Goal: Task Accomplishment & Management: Complete application form

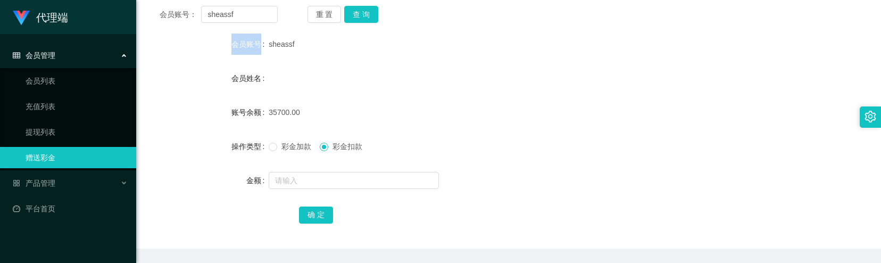
scroll to position [142, 0]
click at [364, 13] on button "查 询" at bounding box center [361, 13] width 34 height 17
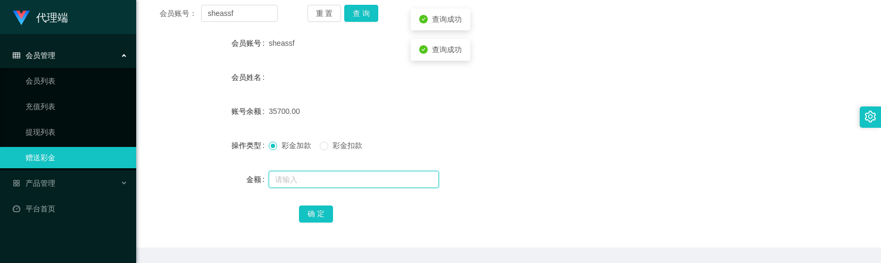
click at [299, 186] on input "text" at bounding box center [354, 179] width 170 height 17
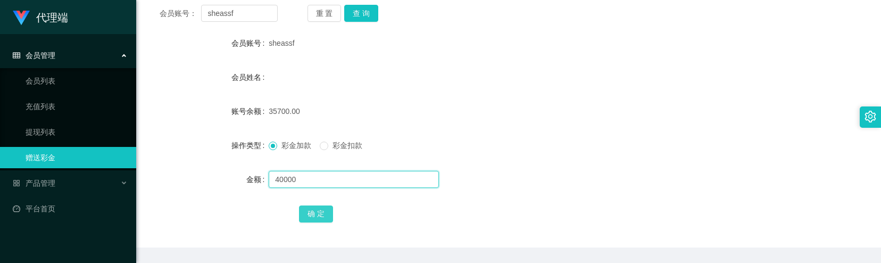
type input "40000"
click at [318, 212] on button "确 定" at bounding box center [316, 213] width 34 height 17
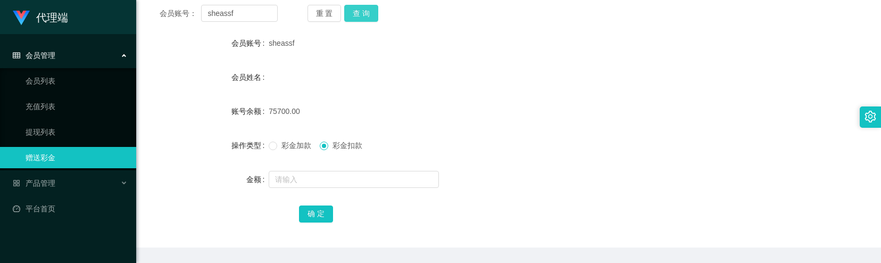
click at [367, 12] on button "查 询" at bounding box center [361, 13] width 34 height 17
click at [367, 12] on div "重 置 查 询" at bounding box center [367, 13] width 118 height 17
click at [367, 12] on button "查 询" at bounding box center [361, 13] width 34 height 17
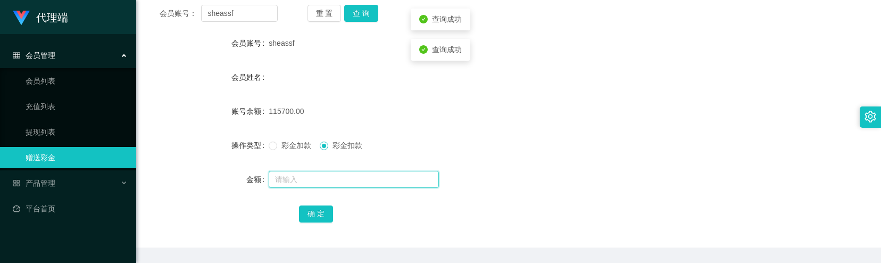
click at [305, 175] on input "text" at bounding box center [354, 179] width 170 height 17
type input "4000"
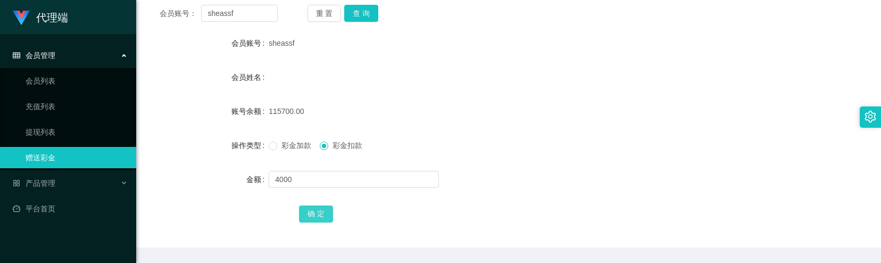
drag, startPoint x: 301, startPoint y: 211, endPoint x: 299, endPoint y: 200, distance: 11.4
click at [302, 211] on button "确 定" at bounding box center [316, 213] width 34 height 17
click at [322, 208] on button "确 定" at bounding box center [316, 213] width 34 height 17
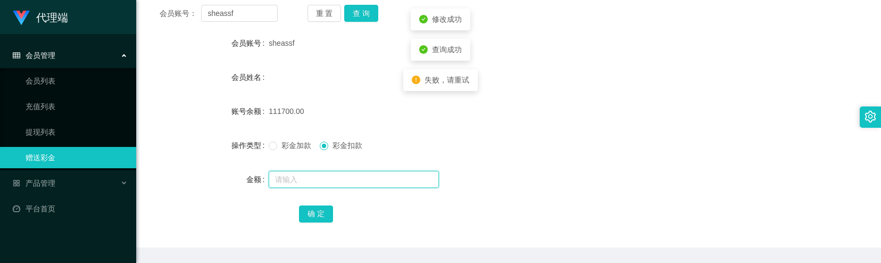
click at [307, 180] on input "text" at bounding box center [354, 179] width 170 height 17
type input "1"
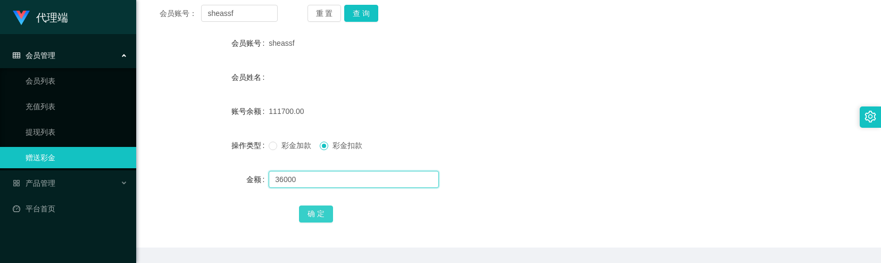
type input "36000"
click at [324, 215] on button "确 定" at bounding box center [316, 213] width 34 height 17
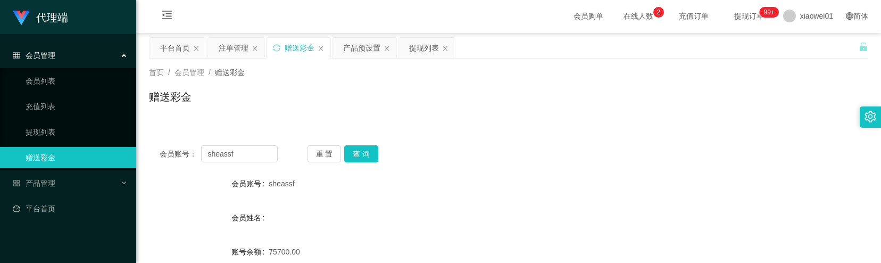
scroll to position [0, 0]
click at [350, 49] on div "产品预设置" at bounding box center [361, 49] width 37 height 20
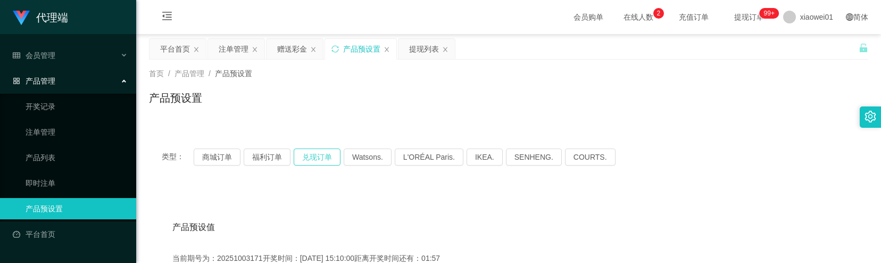
click at [302, 158] on button "兑现订单" at bounding box center [317, 156] width 47 height 17
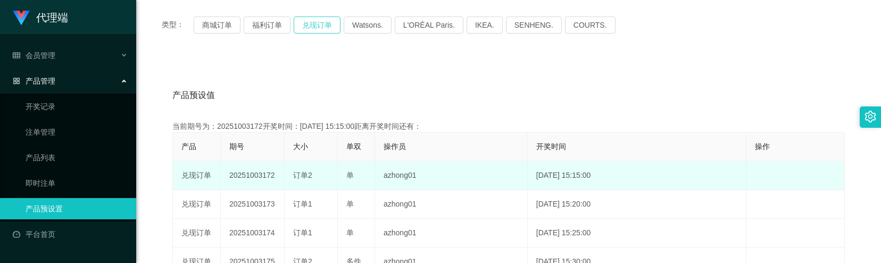
scroll to position [142, 0]
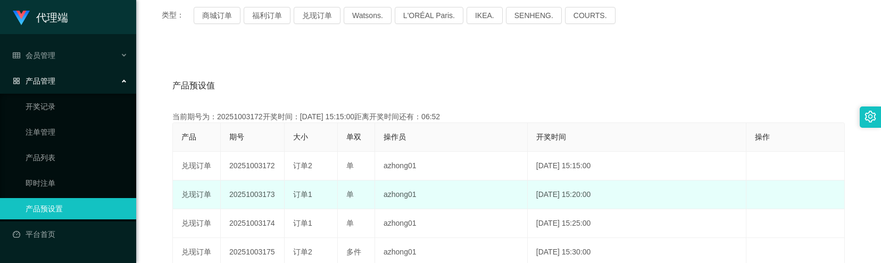
click at [267, 198] on td "20251003173" at bounding box center [253, 194] width 64 height 29
click at [266, 197] on td "20251003173" at bounding box center [253, 194] width 64 height 29
copy td "20251003173"
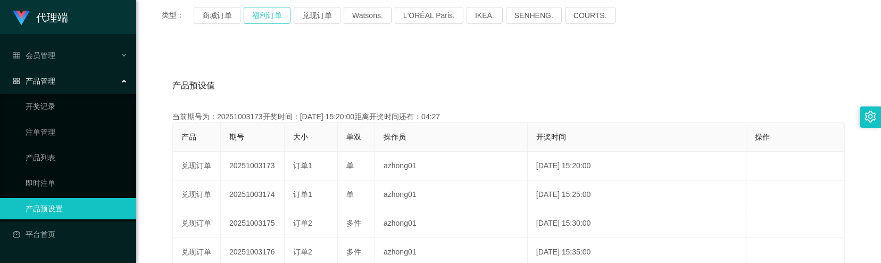
click at [269, 13] on button "福利订单" at bounding box center [267, 15] width 47 height 17
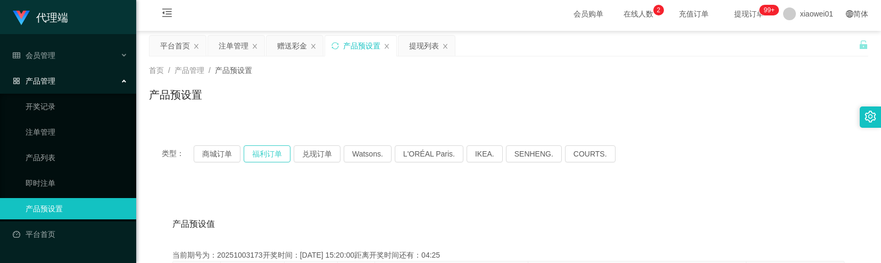
scroll to position [0, 0]
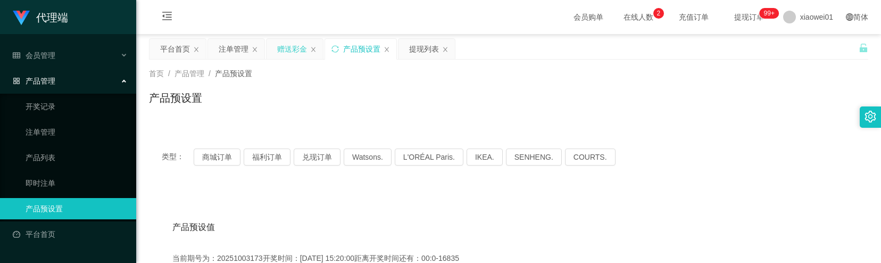
click at [286, 48] on div "赠送彩金" at bounding box center [292, 49] width 30 height 20
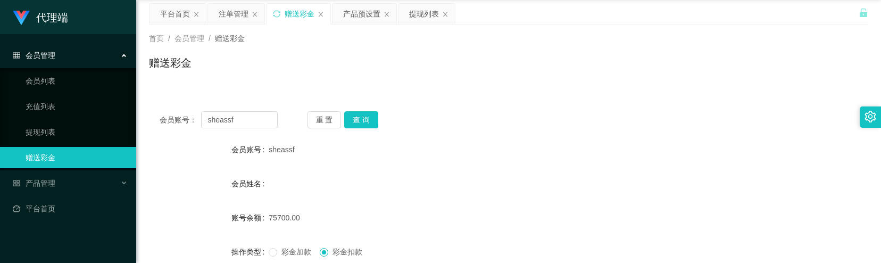
scroll to position [71, 0]
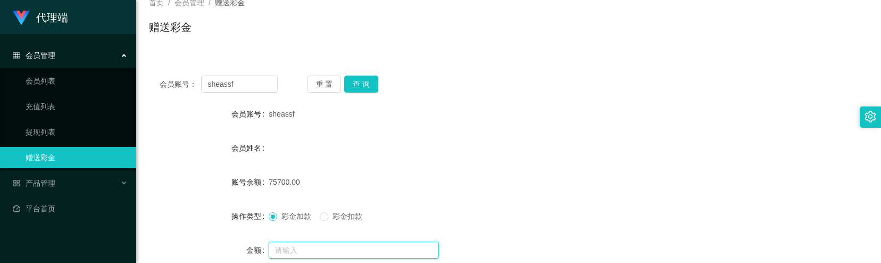
click at [309, 249] on input "text" at bounding box center [354, 250] width 170 height 17
type input "10000"
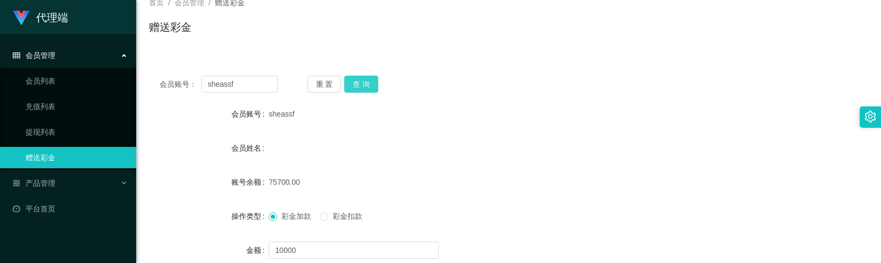
click at [368, 86] on button "查 询" at bounding box center [361, 84] width 34 height 17
click at [367, 86] on button "查 询" at bounding box center [361, 84] width 34 height 17
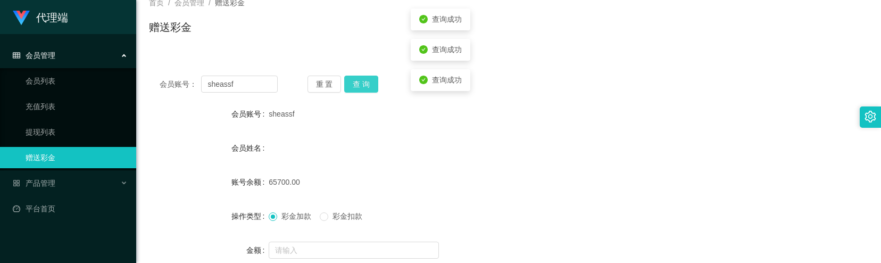
click at [367, 86] on button "查 询" at bounding box center [361, 84] width 34 height 17
click at [367, 86] on div "重 置 查 询" at bounding box center [367, 84] width 118 height 17
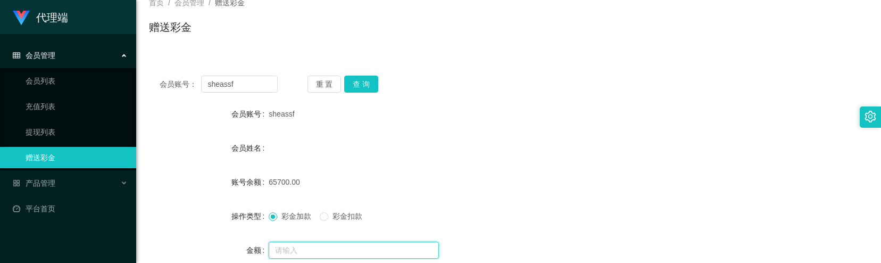
click at [294, 246] on input "text" at bounding box center [354, 250] width 170 height 17
click at [330, 253] on input "10000" at bounding box center [354, 250] width 170 height 17
type input "10000"
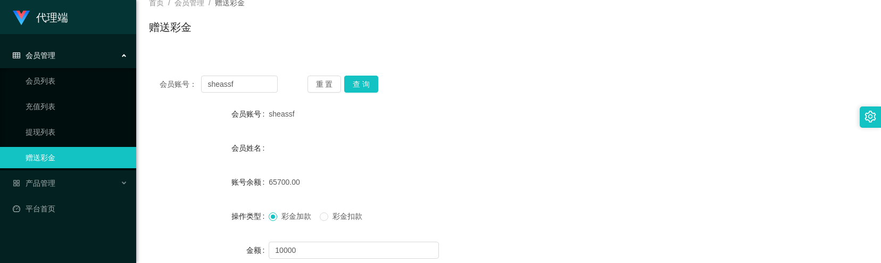
scroll to position [142, 0]
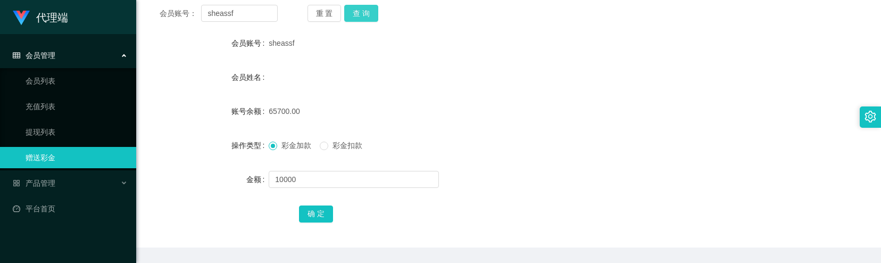
click at [364, 18] on button "查 询" at bounding box center [361, 13] width 34 height 17
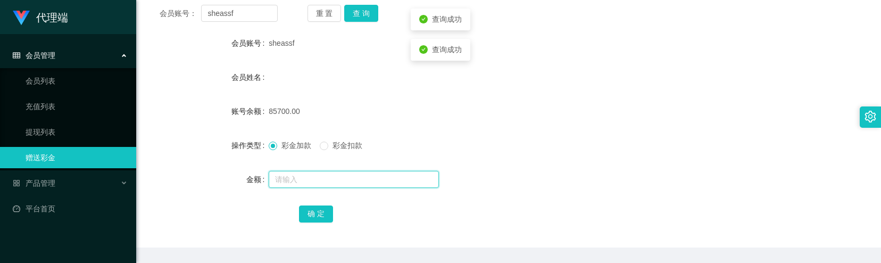
click at [310, 175] on input "text" at bounding box center [354, 179] width 170 height 17
type input "10000"
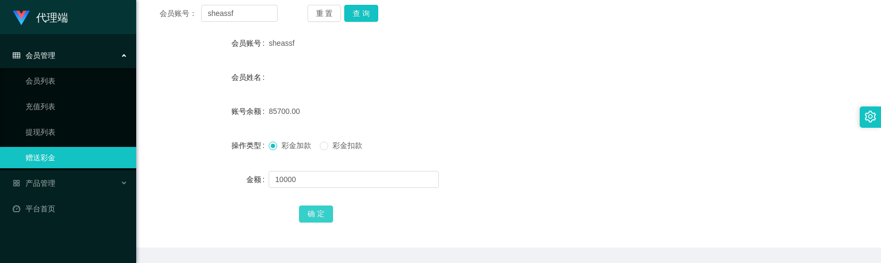
click at [310, 216] on button "确 定" at bounding box center [316, 213] width 34 height 17
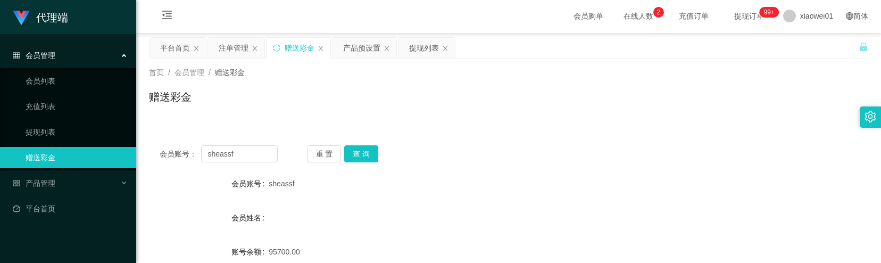
scroll to position [0, 0]
click at [415, 52] on div "提现列表" at bounding box center [424, 49] width 30 height 20
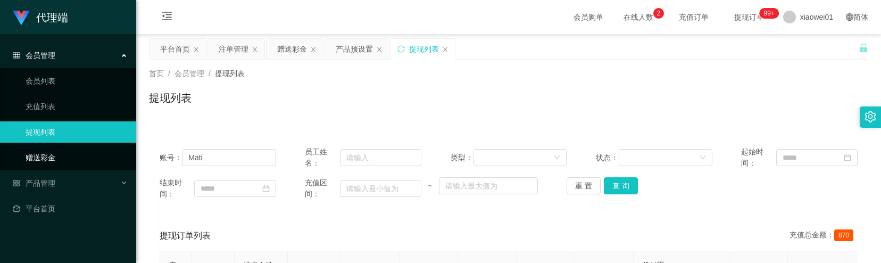
click at [46, 149] on link "赠送彩金" at bounding box center [77, 157] width 102 height 21
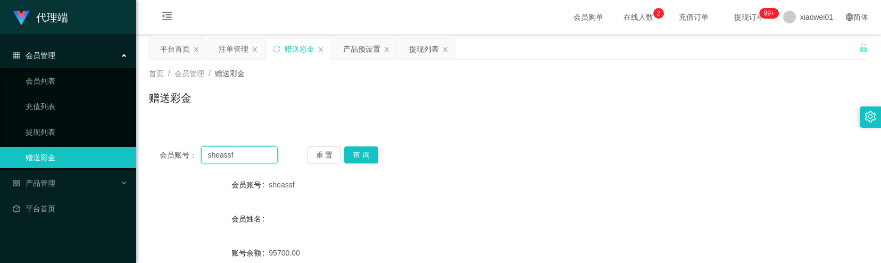
drag, startPoint x: 235, startPoint y: 152, endPoint x: 172, endPoint y: 152, distance: 62.3
click at [172, 152] on div "会员账号： sheassf" at bounding box center [219, 154] width 118 height 17
click at [420, 49] on div "提现列表" at bounding box center [424, 49] width 30 height 20
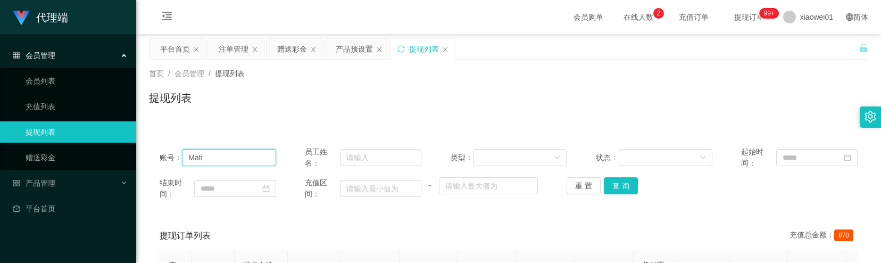
drag, startPoint x: 250, startPoint y: 158, endPoint x: 183, endPoint y: 159, distance: 67.1
click at [183, 159] on input "Mati" at bounding box center [229, 157] width 94 height 17
paste input "sheassf"
type input "sheassf"
click at [609, 183] on button "查 询" at bounding box center [621, 185] width 34 height 17
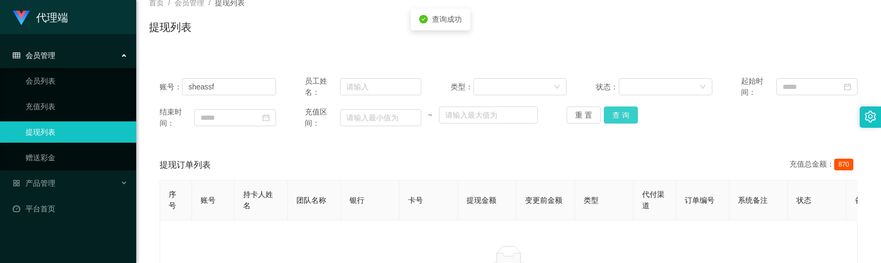
scroll to position [142, 0]
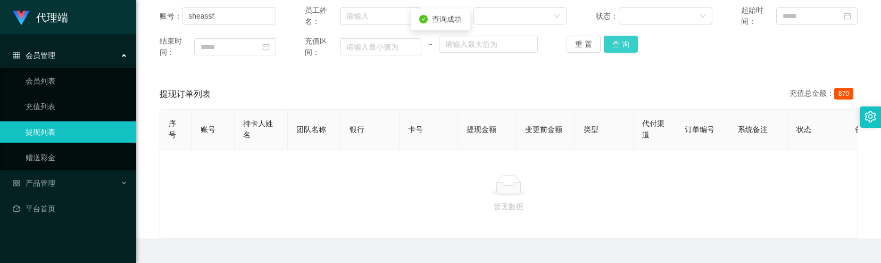
click at [615, 47] on button "查 询" at bounding box center [621, 44] width 34 height 17
click at [615, 47] on div "重 置 查 询" at bounding box center [625, 44] width 117 height 17
click at [615, 47] on button "查 询" at bounding box center [621, 44] width 34 height 17
click at [615, 47] on div "重 置 查 询" at bounding box center [625, 44] width 117 height 17
click at [615, 47] on button "查 询" at bounding box center [621, 44] width 34 height 17
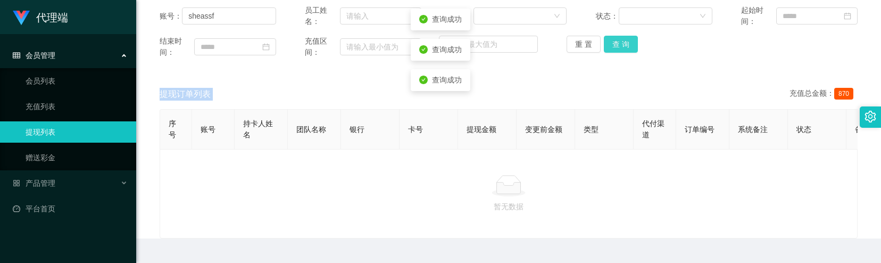
click at [617, 44] on button "查 询" at bounding box center [621, 44] width 34 height 17
click at [617, 44] on div "重 置 查 询" at bounding box center [625, 44] width 117 height 17
click at [617, 44] on button "查 询" at bounding box center [621, 44] width 34 height 17
click at [617, 44] on div "重 置 查 询" at bounding box center [625, 44] width 117 height 17
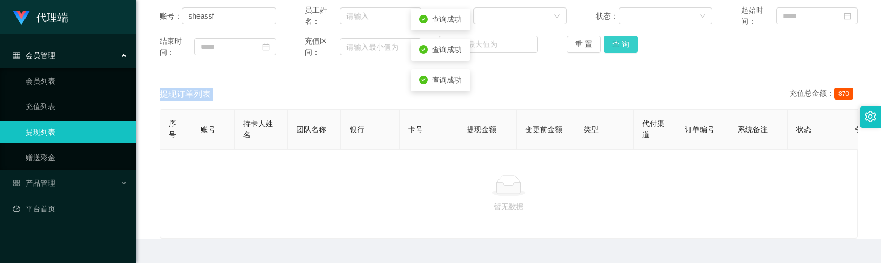
click at [617, 44] on button "查 询" at bounding box center [621, 44] width 34 height 17
click at [617, 44] on div "重 置 查 询" at bounding box center [625, 44] width 117 height 17
click at [617, 44] on button "查 询" at bounding box center [621, 44] width 34 height 17
click at [617, 44] on div "重 置 查 询" at bounding box center [625, 44] width 117 height 17
click at [617, 44] on button "查 询" at bounding box center [621, 44] width 34 height 17
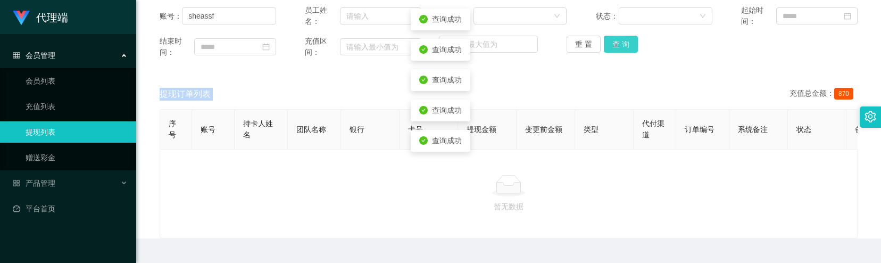
click at [617, 44] on div "重 置 查 询" at bounding box center [625, 44] width 117 height 17
click at [617, 44] on button "查 询" at bounding box center [621, 44] width 34 height 17
click at [617, 44] on div "重 置 查 询" at bounding box center [625, 44] width 117 height 17
click at [617, 44] on button "查 询" at bounding box center [621, 44] width 34 height 17
click at [617, 44] on div "重 置 查 询" at bounding box center [625, 44] width 117 height 17
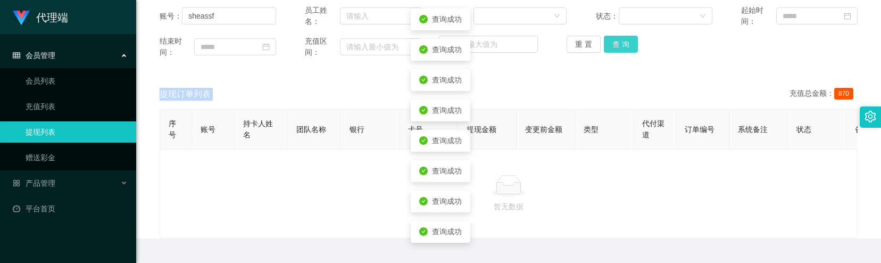
click at [617, 44] on button "查 询" at bounding box center [621, 44] width 34 height 17
click at [617, 44] on div "重 置 查 询" at bounding box center [625, 44] width 117 height 17
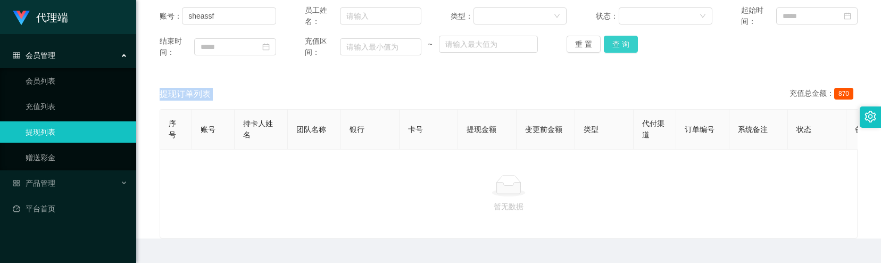
click at [617, 44] on button "查 询" at bounding box center [621, 44] width 34 height 17
click at [617, 44] on div "重 置 查 询" at bounding box center [625, 44] width 117 height 17
click at [616, 45] on button "查 询" at bounding box center [621, 44] width 34 height 17
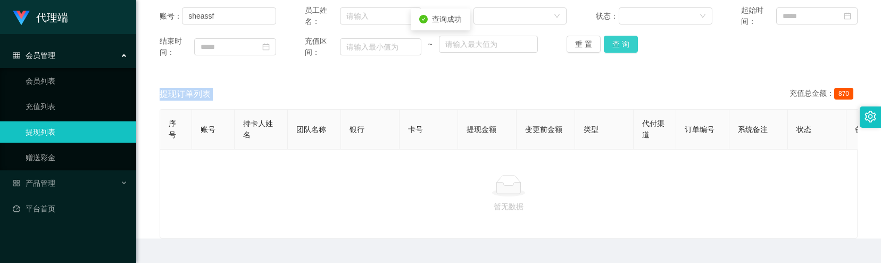
click at [616, 45] on button "查 询" at bounding box center [621, 44] width 34 height 17
click at [616, 45] on div "重 置 查 询" at bounding box center [625, 44] width 117 height 17
click at [616, 45] on button "查 询" at bounding box center [621, 44] width 34 height 17
click at [616, 45] on div "重 置 查 询" at bounding box center [625, 44] width 117 height 17
click at [616, 45] on button "查 询" at bounding box center [621, 44] width 34 height 17
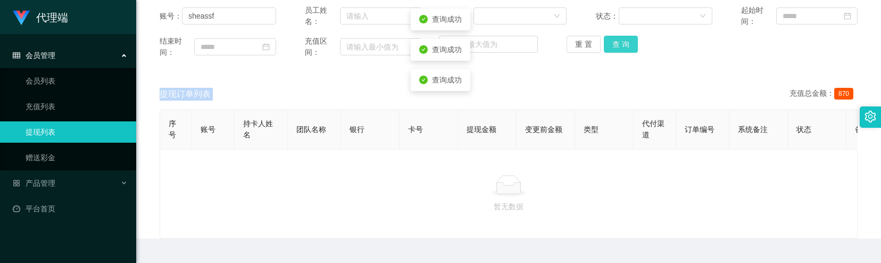
click at [616, 45] on button "查 询" at bounding box center [621, 44] width 34 height 17
click at [616, 45] on div "重 置 查 询" at bounding box center [625, 44] width 117 height 17
click at [616, 45] on button "查 询" at bounding box center [621, 44] width 34 height 17
click at [616, 45] on div "重 置 查 询" at bounding box center [625, 44] width 117 height 17
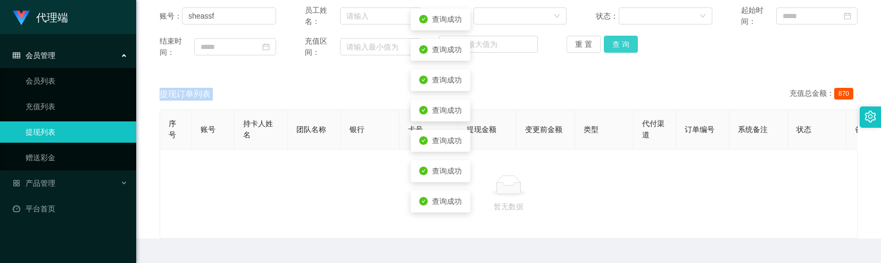
click at [616, 45] on button "查 询" at bounding box center [621, 44] width 34 height 17
click at [616, 45] on div "重 置 查 询" at bounding box center [625, 44] width 117 height 17
click at [616, 45] on button "查 询" at bounding box center [621, 44] width 34 height 17
click at [616, 45] on div "重 置 查 询" at bounding box center [625, 44] width 117 height 17
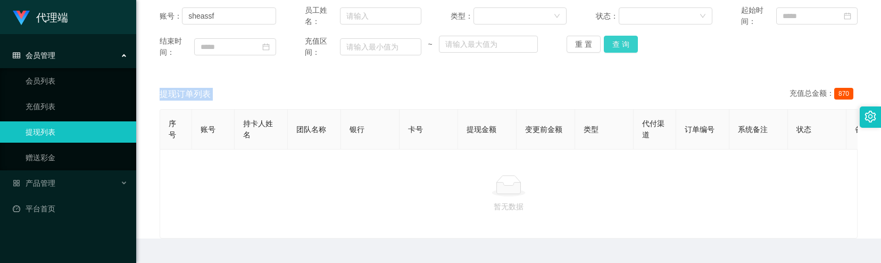
click at [615, 49] on button "查 询" at bounding box center [621, 44] width 34 height 17
click at [615, 49] on div "重 置 查 询" at bounding box center [625, 44] width 117 height 17
click at [615, 49] on button "查 询" at bounding box center [621, 44] width 34 height 17
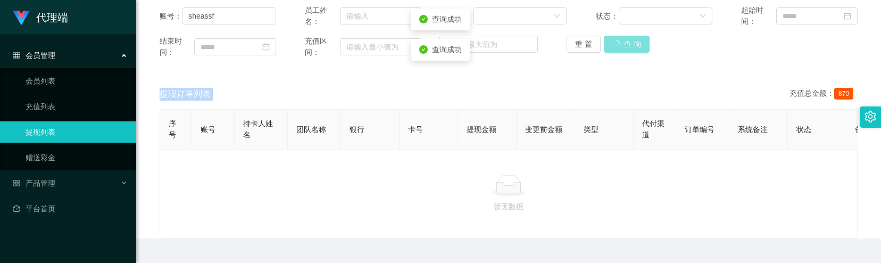
click at [615, 49] on div "重 置 查 询" at bounding box center [625, 44] width 117 height 17
click at [615, 49] on button "查 询" at bounding box center [621, 44] width 34 height 17
click at [615, 49] on div "重 置 查 询" at bounding box center [625, 44] width 117 height 17
click at [615, 49] on button "查 询" at bounding box center [621, 44] width 34 height 17
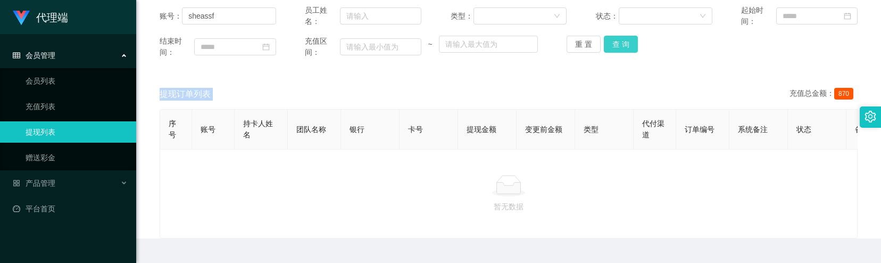
click at [609, 42] on button "查 询" at bounding box center [621, 44] width 34 height 17
click at [609, 42] on button "查 询" at bounding box center [627, 44] width 46 height 17
click at [609, 42] on div "重 置 查 询" at bounding box center [625, 44] width 117 height 17
click at [609, 42] on button "查 询" at bounding box center [621, 44] width 34 height 17
click at [609, 42] on div "重 置 查 询" at bounding box center [625, 44] width 117 height 17
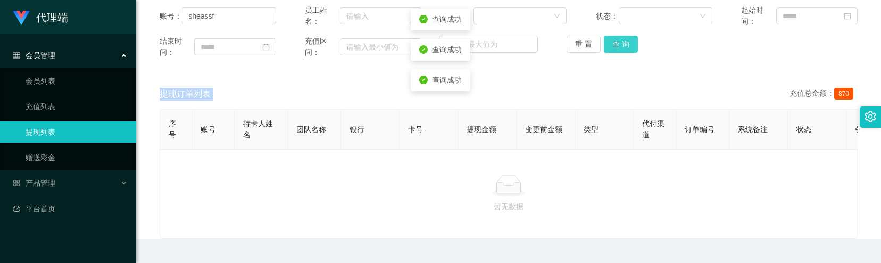
click at [609, 42] on button "查 询" at bounding box center [621, 44] width 34 height 17
click at [609, 42] on div "重 置 查 询" at bounding box center [625, 44] width 117 height 17
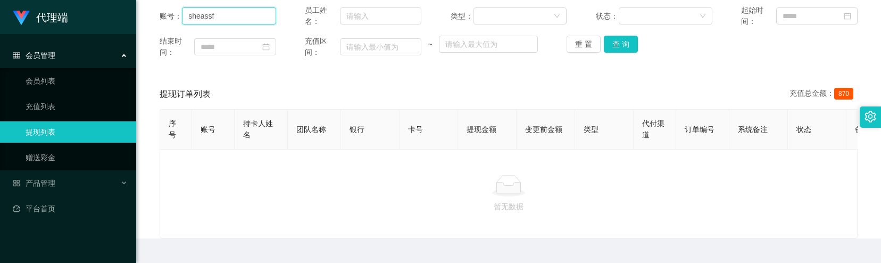
drag, startPoint x: 225, startPoint y: 16, endPoint x: 177, endPoint y: 20, distance: 47.6
click at [177, 20] on div "账号： sheassf" at bounding box center [218, 16] width 117 height 22
click at [628, 51] on button "查 询" at bounding box center [621, 44] width 34 height 17
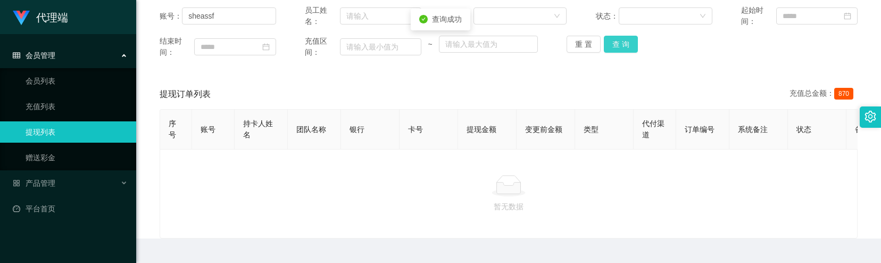
click at [628, 51] on button "查 询" at bounding box center [621, 44] width 34 height 17
click at [628, 51] on div "重 置 查 询" at bounding box center [625, 44] width 117 height 17
click at [628, 51] on button "查 询" at bounding box center [621, 44] width 34 height 17
click at [619, 42] on button "查 询" at bounding box center [621, 44] width 34 height 17
click at [619, 42] on div "重 置 查 询" at bounding box center [625, 44] width 117 height 17
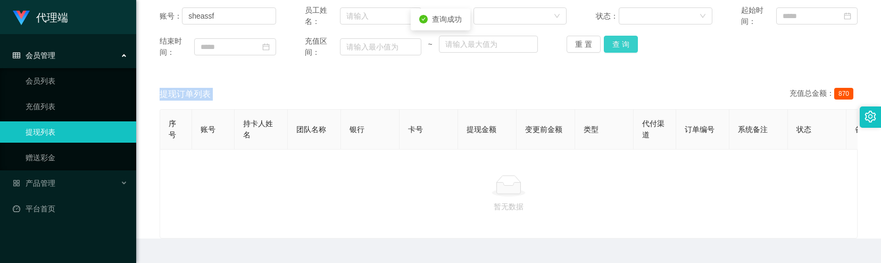
click at [619, 42] on button "查 询" at bounding box center [621, 44] width 34 height 17
click at [619, 42] on div "重 置 查 询" at bounding box center [625, 44] width 117 height 17
click at [619, 42] on button "查 询" at bounding box center [621, 44] width 34 height 17
click at [619, 42] on button "查 询" at bounding box center [627, 44] width 46 height 17
click at [619, 42] on div "重 置 查 询" at bounding box center [625, 44] width 117 height 17
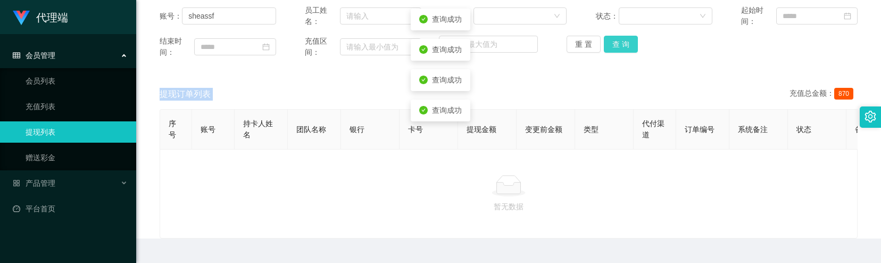
click at [619, 42] on button "查 询" at bounding box center [621, 44] width 34 height 17
click at [619, 42] on div "重 置 查 询" at bounding box center [625, 44] width 117 height 17
click at [619, 42] on button "查 询" at bounding box center [621, 44] width 34 height 17
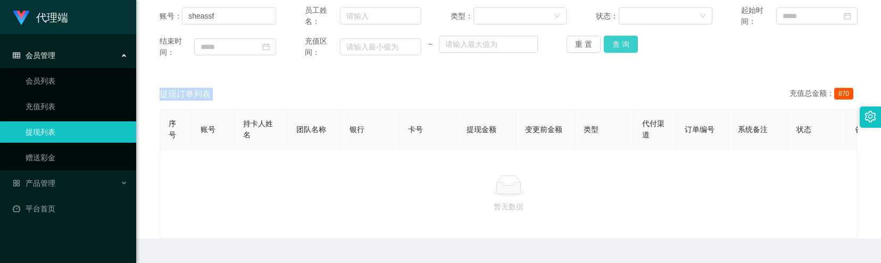
click at [620, 48] on button "查 询" at bounding box center [621, 44] width 34 height 17
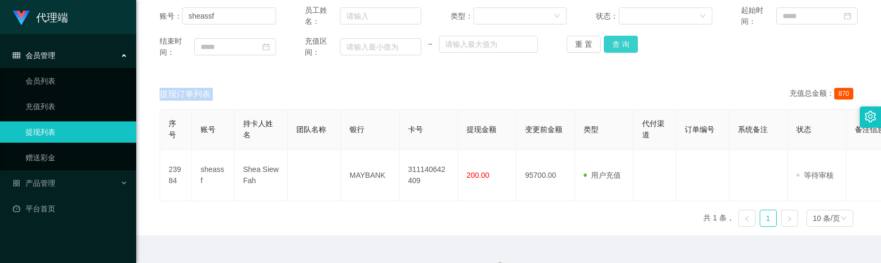
scroll to position [0, 0]
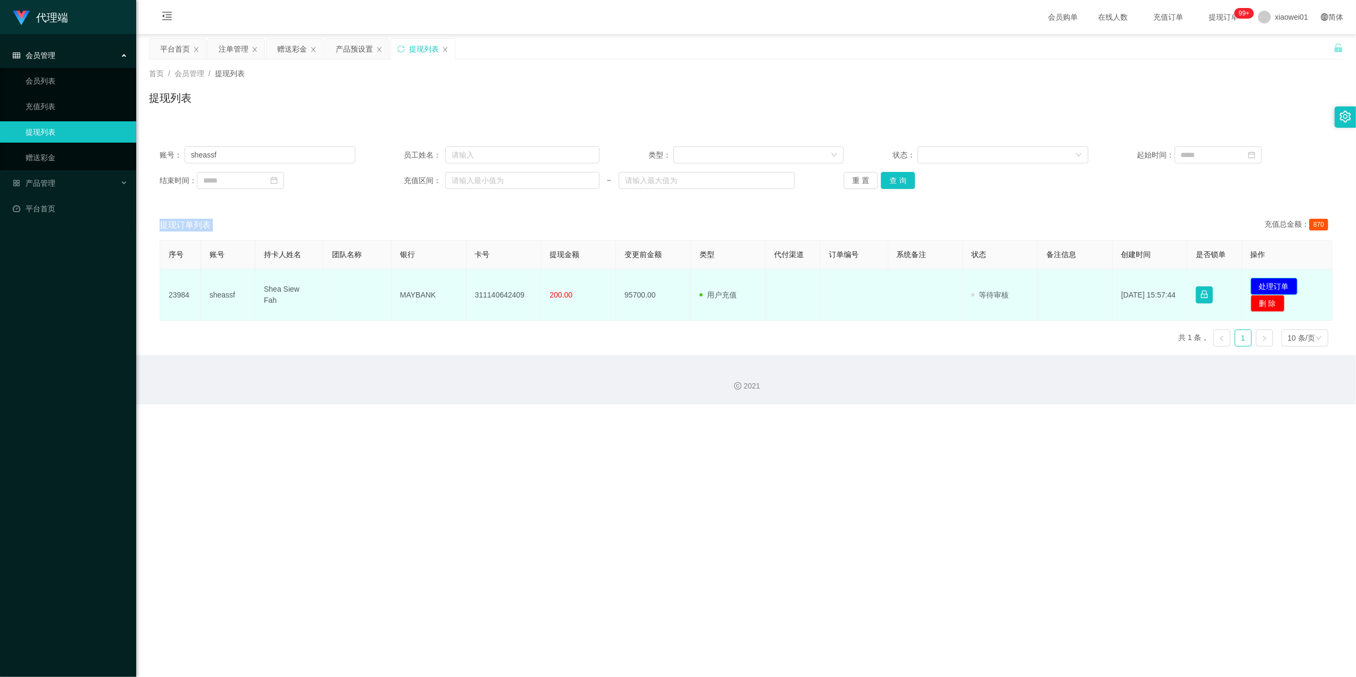
click at [881, 262] on button "处理订单" at bounding box center [1274, 286] width 47 height 17
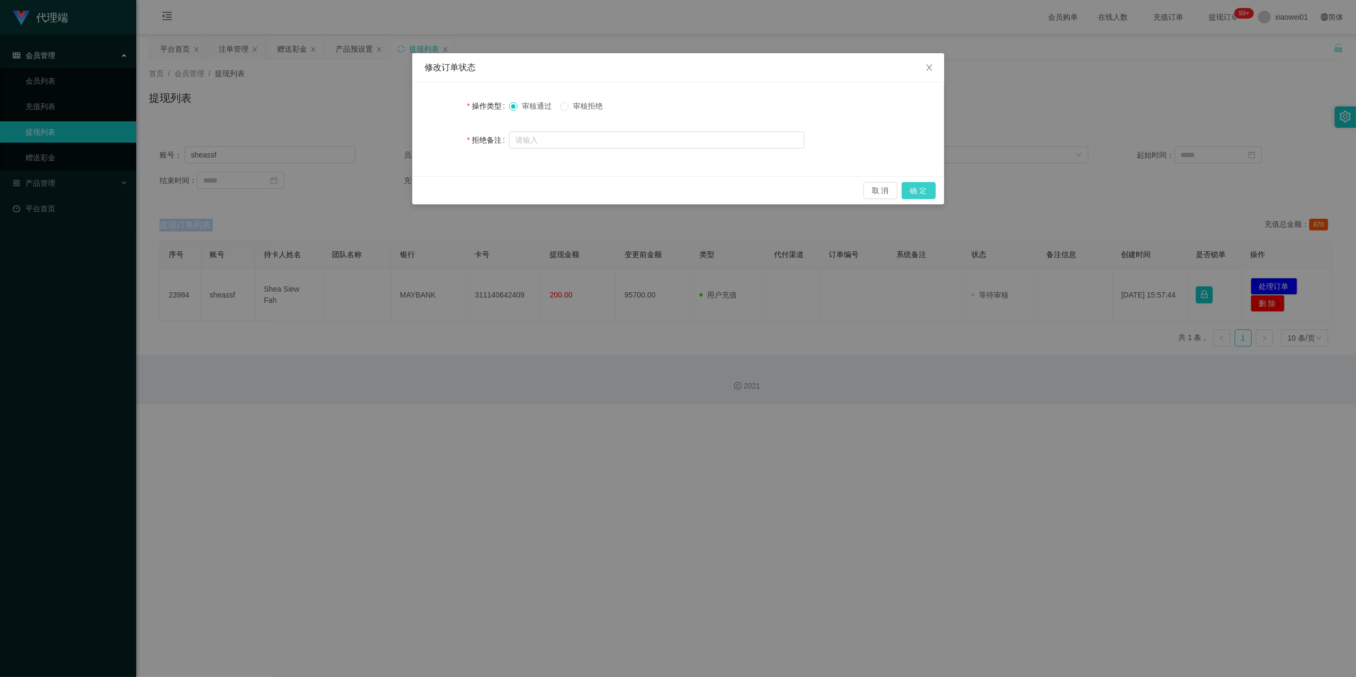
click at [881, 193] on button "确 定" at bounding box center [919, 190] width 34 height 17
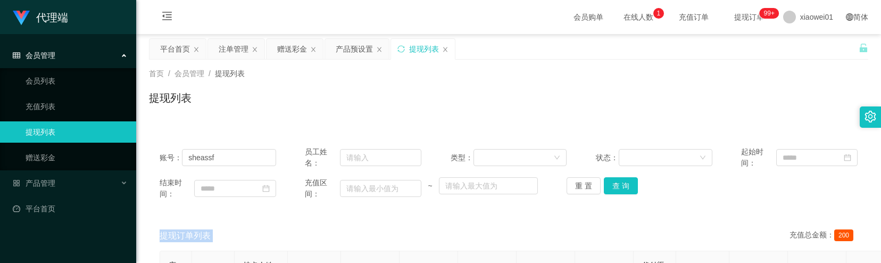
drag, startPoint x: 288, startPoint y: 53, endPoint x: 278, endPoint y: 61, distance: 13.0
click at [288, 53] on div "赠送彩金" at bounding box center [292, 49] width 30 height 20
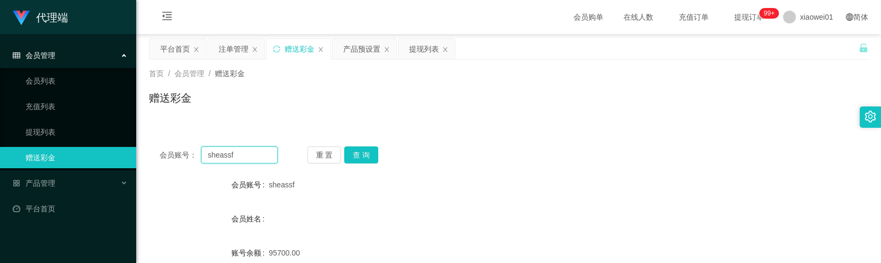
drag, startPoint x: 243, startPoint y: 156, endPoint x: 184, endPoint y: 156, distance: 59.1
click at [184, 156] on div "会员账号： sheassf" at bounding box center [219, 154] width 118 height 17
paste input "您的提款未按规定顺序提交。根据监管要求，必须立即对冲。请在收到此通知后的24小时内完成指定的对冲操作，以免账户被冻结。对冲金额为您账户余额的70%（RM224…"
type input "您"
click at [418, 52] on div "提现列表" at bounding box center [424, 49] width 30 height 20
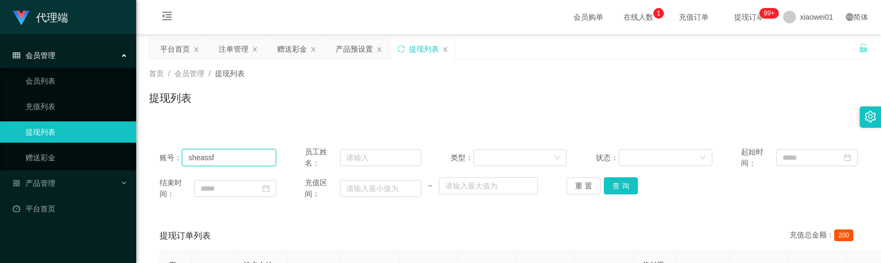
drag, startPoint x: 229, startPoint y: 158, endPoint x: 177, endPoint y: 164, distance: 52.5
click at [177, 164] on div "账号： sheassf" at bounding box center [218, 157] width 117 height 22
click at [288, 50] on div "赠送彩金" at bounding box center [292, 49] width 30 height 20
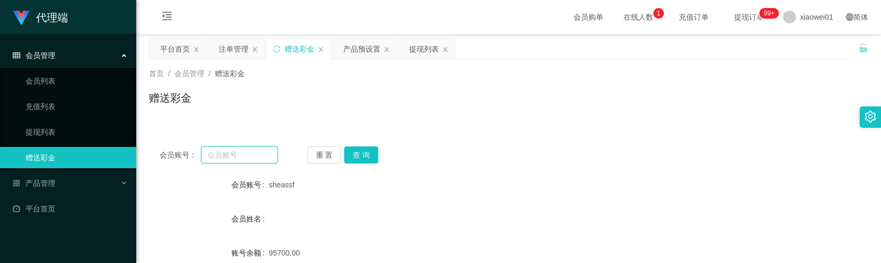
click at [232, 154] on input "text" at bounding box center [239, 154] width 77 height 17
paste input "sheassf"
type input "sheassf"
click at [355, 154] on button "查 询" at bounding box center [361, 154] width 34 height 17
click at [416, 51] on div "提现列表" at bounding box center [424, 49] width 30 height 20
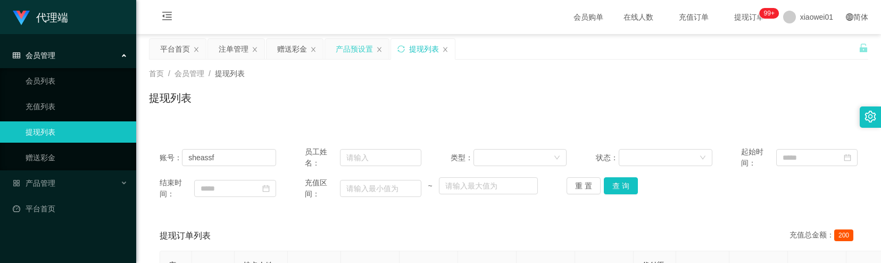
click at [351, 52] on div "产品预设置" at bounding box center [354, 49] width 37 height 20
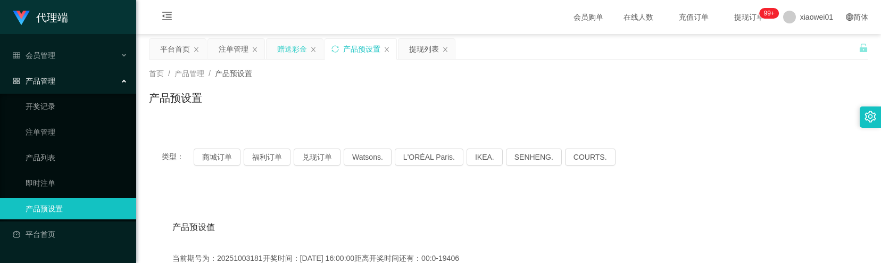
click at [280, 48] on div "赠送彩金" at bounding box center [292, 49] width 30 height 20
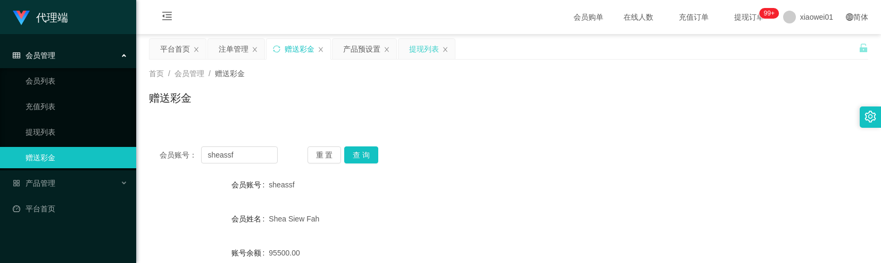
click at [418, 46] on div "提现列表" at bounding box center [424, 49] width 30 height 20
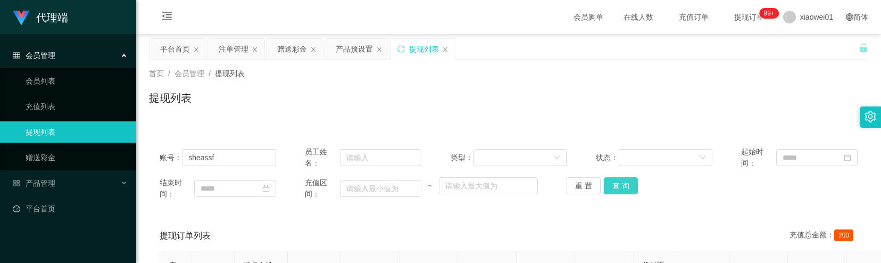
click at [607, 187] on button "查 询" at bounding box center [621, 185] width 34 height 17
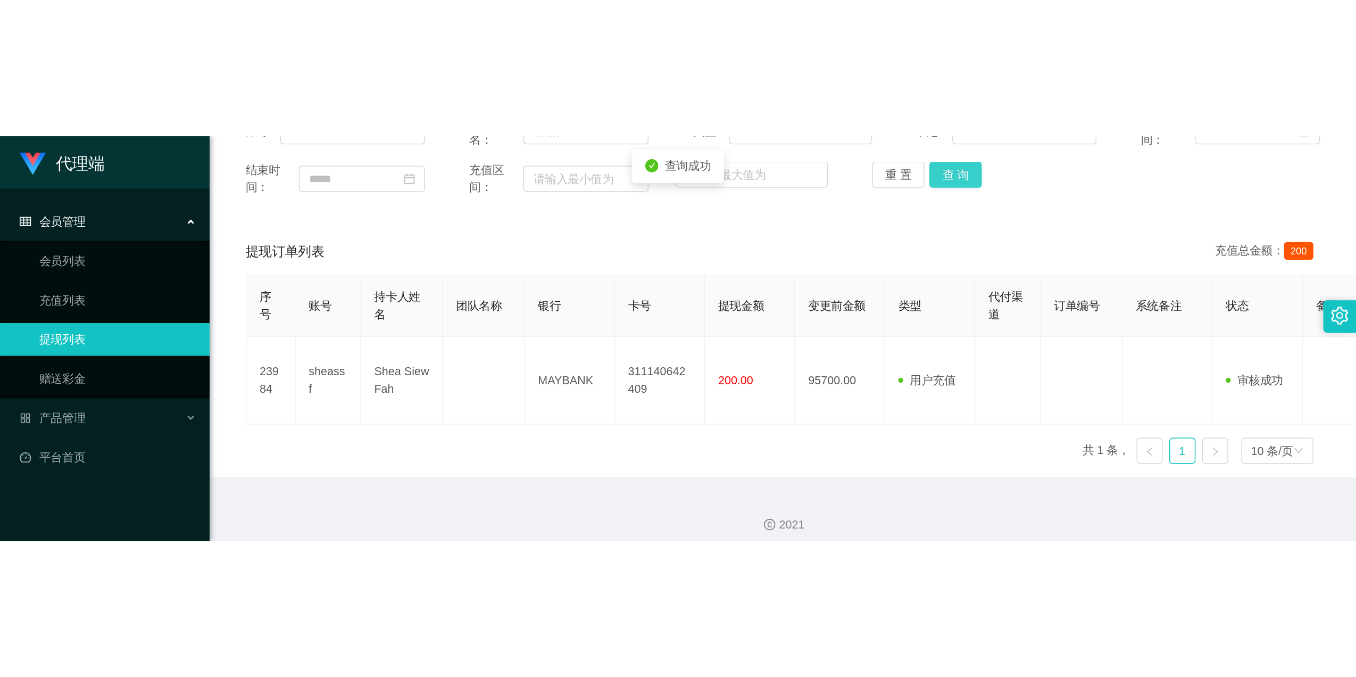
scroll to position [169, 0]
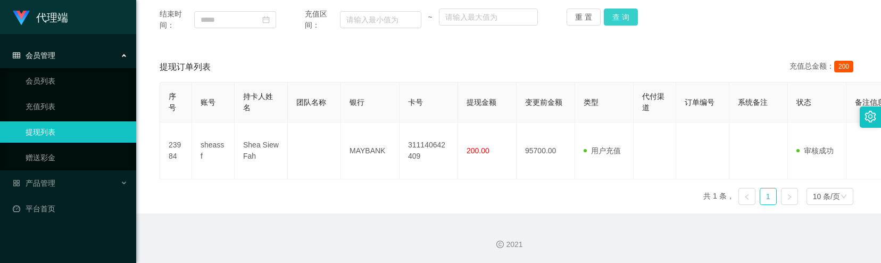
click at [624, 14] on button "查 询" at bounding box center [621, 17] width 34 height 17
click at [625, 19] on button "查 询" at bounding box center [621, 17] width 34 height 17
click at [625, 19] on div "重 置 查 询" at bounding box center [625, 17] width 117 height 17
click at [619, 21] on button "查 询" at bounding box center [621, 17] width 34 height 17
click at [619, 21] on button "查 询" at bounding box center [627, 17] width 46 height 17
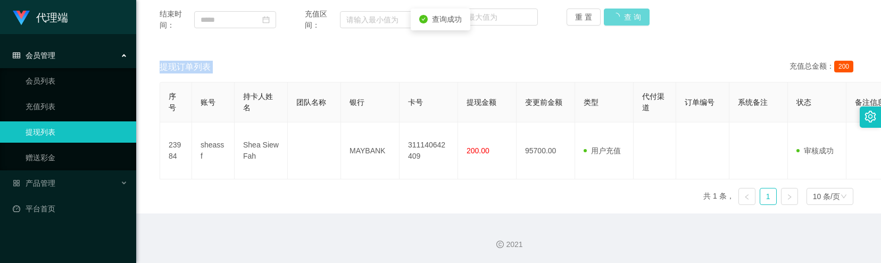
click at [619, 21] on div "重 置 查 询" at bounding box center [625, 17] width 117 height 17
click at [619, 21] on button "查 询" at bounding box center [621, 17] width 34 height 17
click at [619, 21] on div "重 置 查 询" at bounding box center [625, 17] width 117 height 17
click at [619, 21] on button "查 询" at bounding box center [621, 17] width 34 height 17
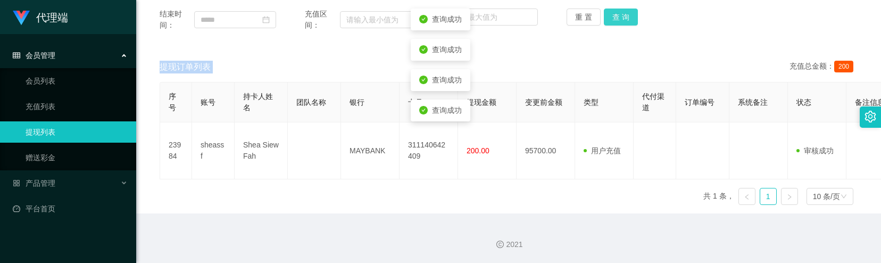
click at [619, 21] on div "重 置 查 询" at bounding box center [625, 17] width 117 height 17
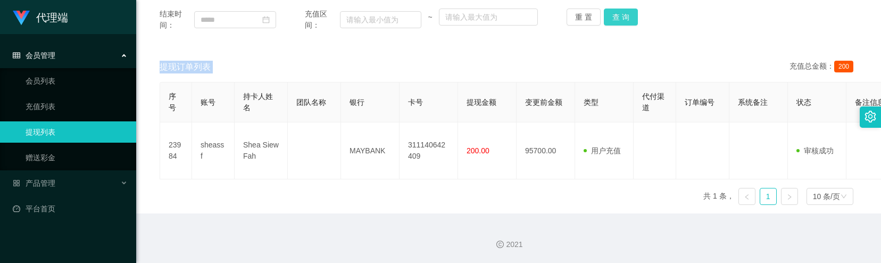
click at [628, 17] on button "查 询" at bounding box center [621, 17] width 34 height 17
click at [625, 18] on button "查 询" at bounding box center [621, 17] width 34 height 17
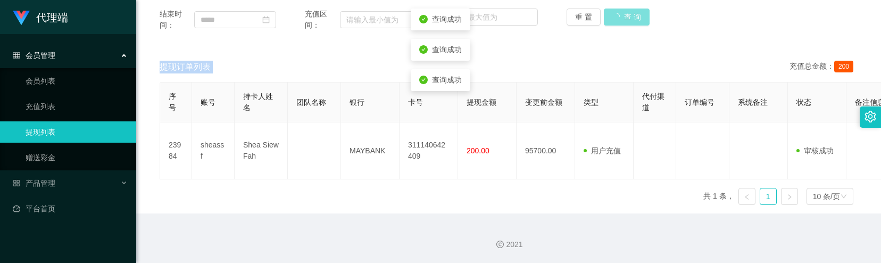
click at [625, 18] on button "查 询" at bounding box center [627, 17] width 46 height 17
click at [625, 18] on div "重 置 查 询" at bounding box center [625, 17] width 117 height 17
click at [625, 18] on button "查 询" at bounding box center [621, 17] width 34 height 17
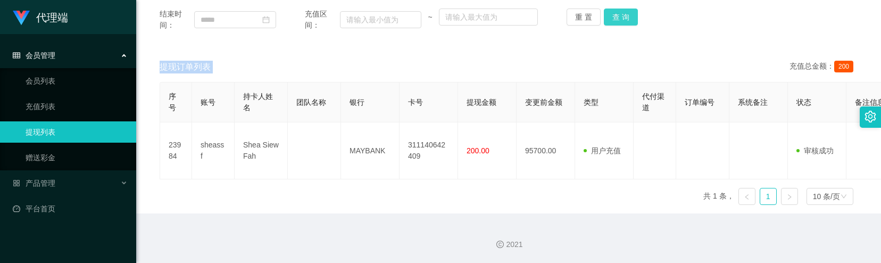
click at [614, 20] on button "查 询" at bounding box center [621, 17] width 34 height 17
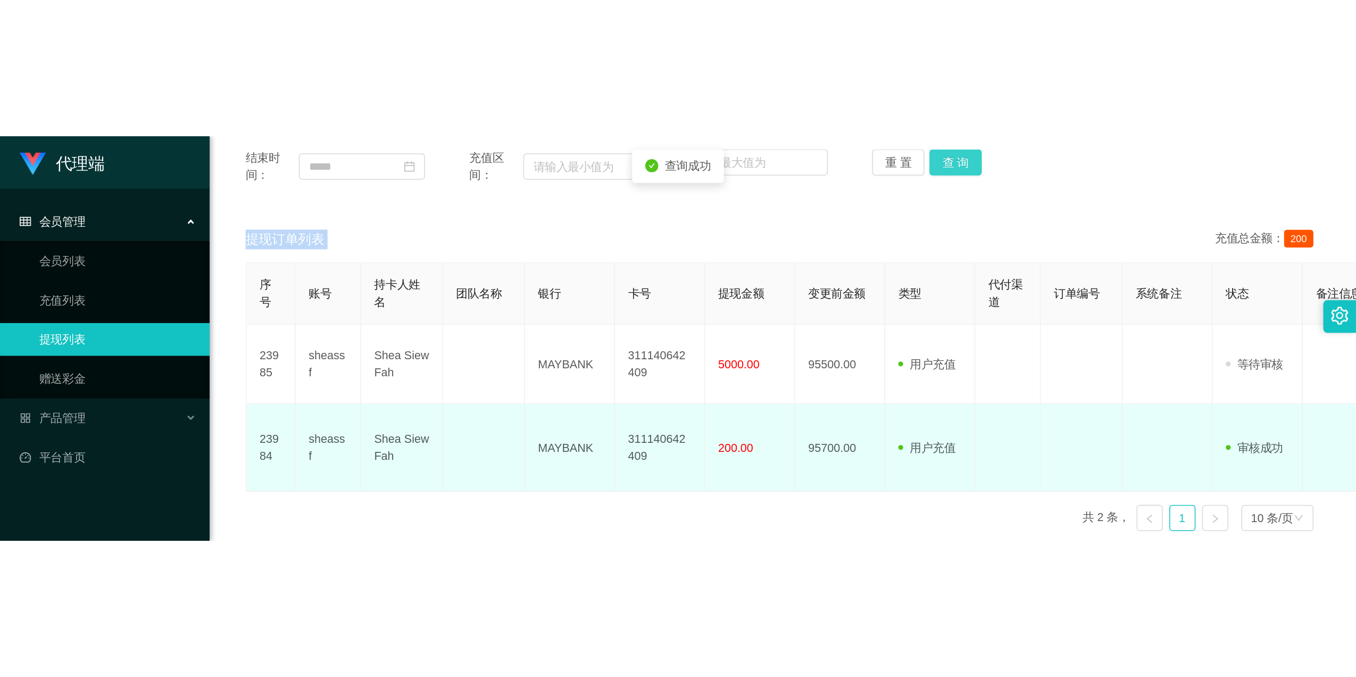
scroll to position [0, 0]
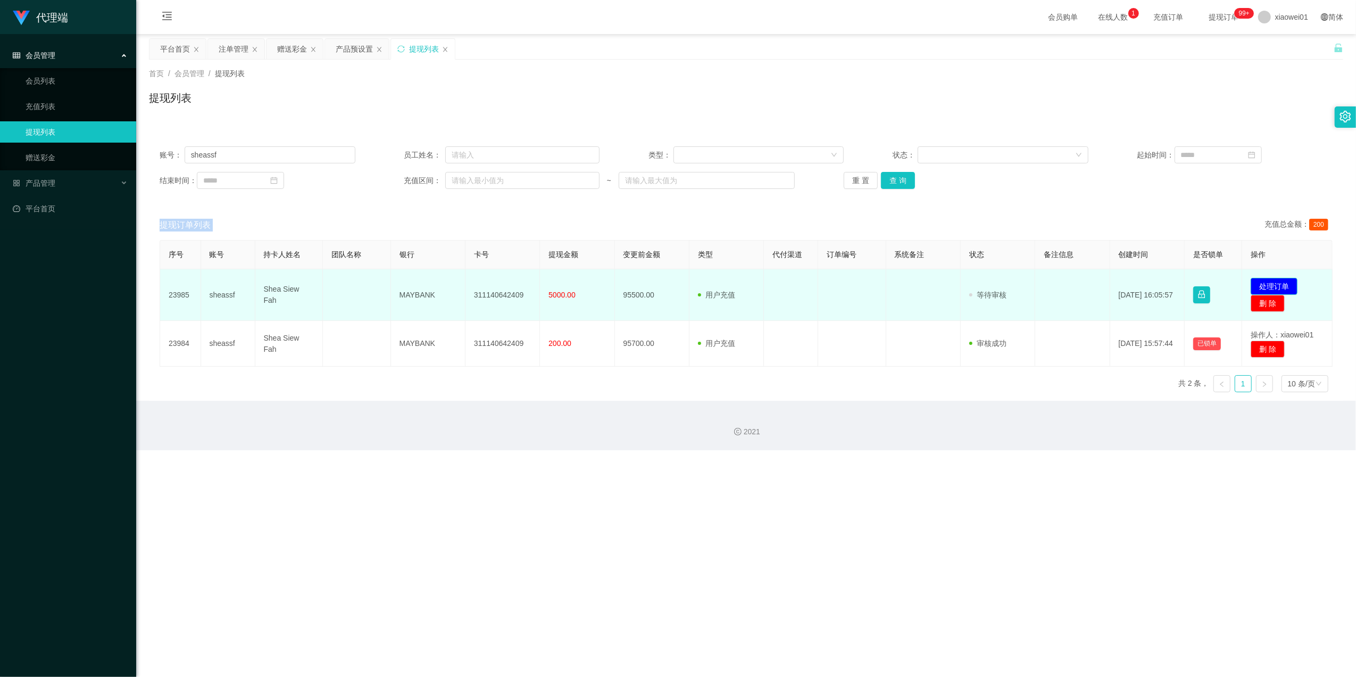
click at [881, 262] on button "处理订单" at bounding box center [1274, 286] width 47 height 17
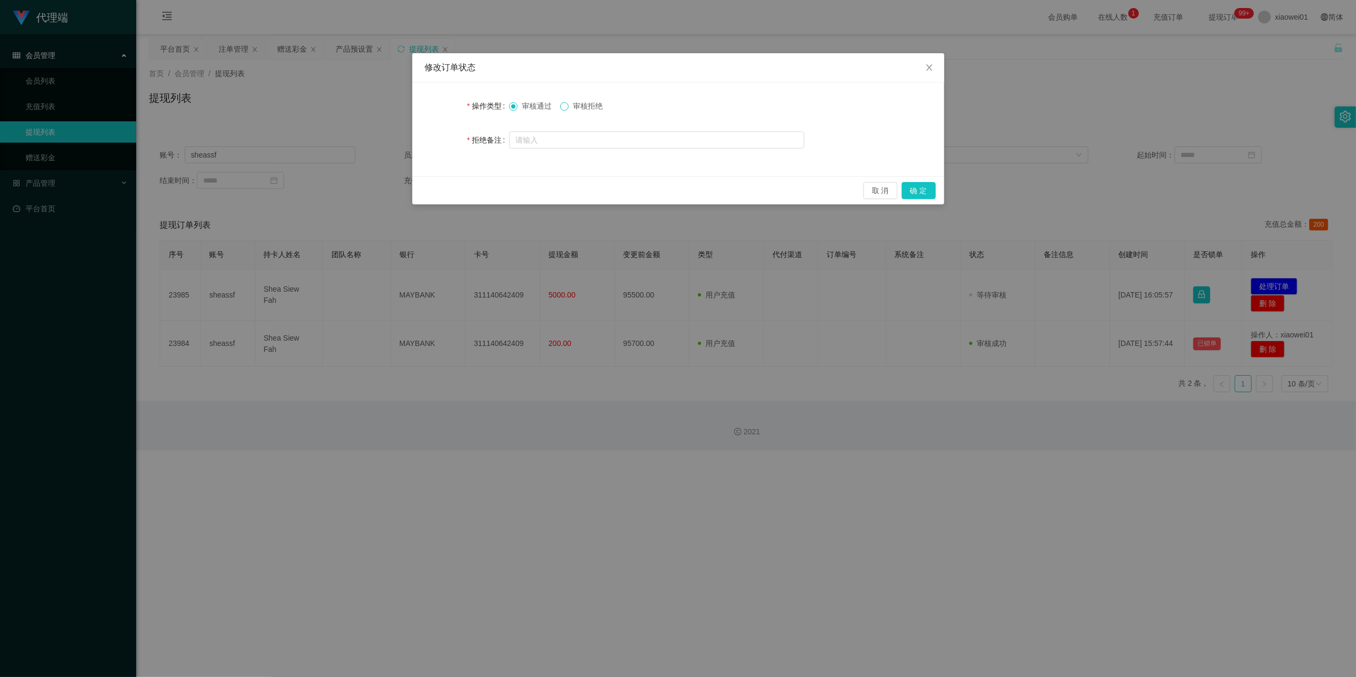
click at [569, 109] on span at bounding box center [564, 106] width 9 height 9
click at [569, 146] on input "text" at bounding box center [656, 139] width 295 height 17
paste input "您的提款未按规定顺序提交。根据监管要求，必须立即对冲。请在收到此通知后的24小时内完成指定的对冲操作，以免账户被冻结。对冲金额为您账户余额的80%（RM760…"
type input "您的提款未按规定顺序提交。根据监管要求，必须立即对冲。请在收到此通知后的24小时内完成指定的对冲操作，以免账户被冻结。对冲金额为您账户余额的80%（RM760…"
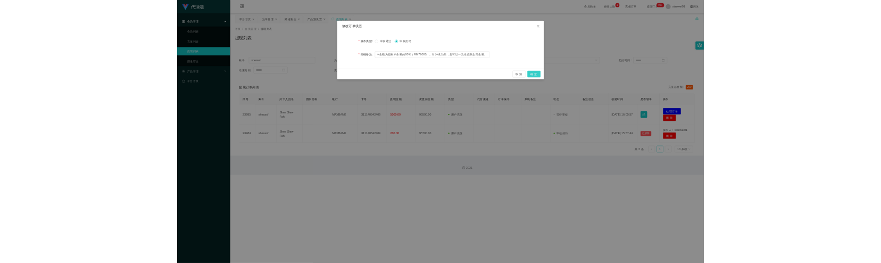
scroll to position [0, 0]
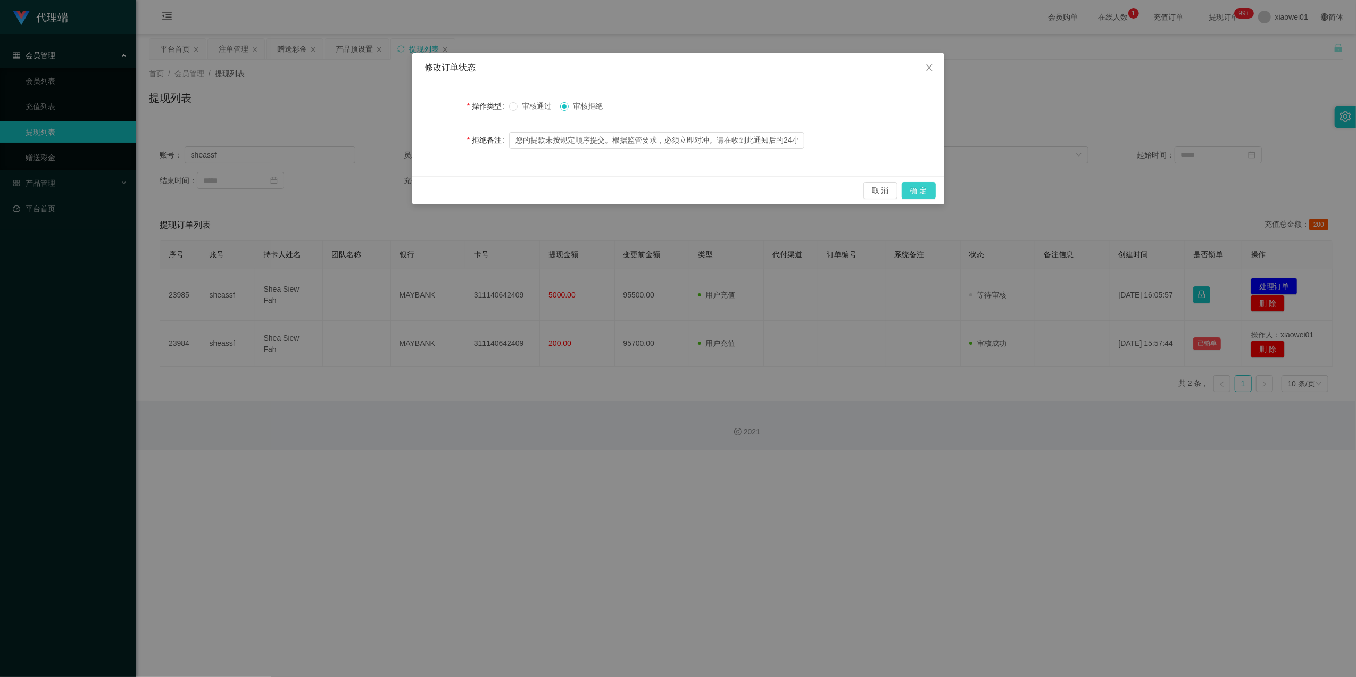
click at [881, 186] on button "确 定" at bounding box center [919, 190] width 34 height 17
